Goal: Task Accomplishment & Management: Manage account settings

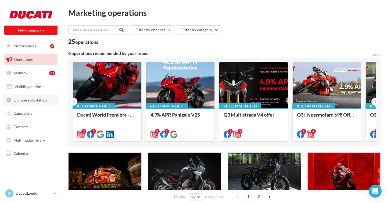
click at [30, 98] on span "Opinion solicitation" at bounding box center [29, 99] width 33 height 5
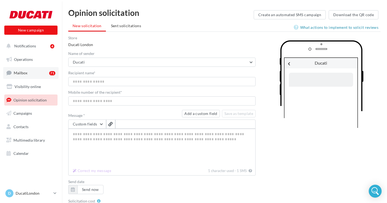
click at [31, 71] on link "Mailbox 71" at bounding box center [30, 73] width 55 height 12
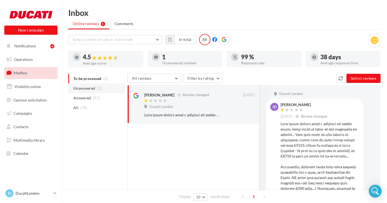
click at [88, 87] on span "Unanswered" at bounding box center [84, 87] width 22 height 5
click at [43, 193] on p "DucatiLondon" at bounding box center [34, 192] width 36 height 5
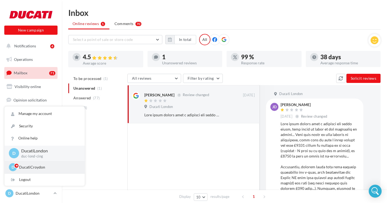
click at [43, 166] on p "DucatiCroydon" at bounding box center [48, 166] width 59 height 5
